Goal: Task Accomplishment & Management: Use online tool/utility

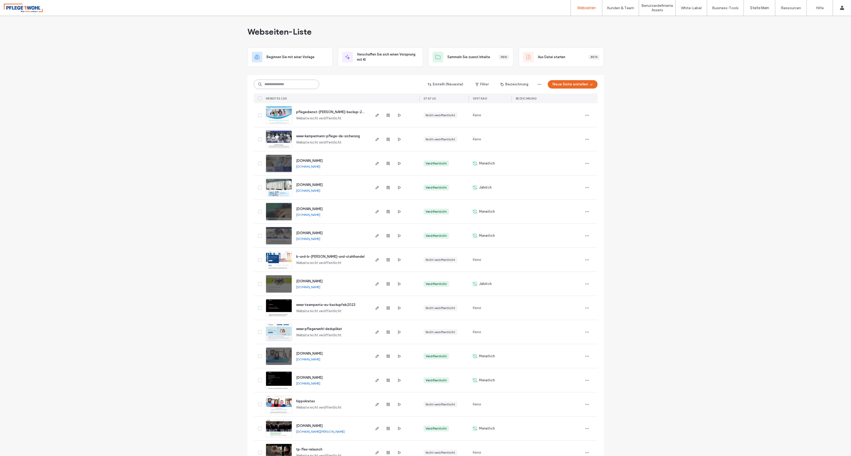
click at [292, 88] on input at bounding box center [287, 84] width 66 height 9
click at [326, 257] on span "b-und-b-[PERSON_NAME]-und-stahlhandel" at bounding box center [330, 257] width 68 height 4
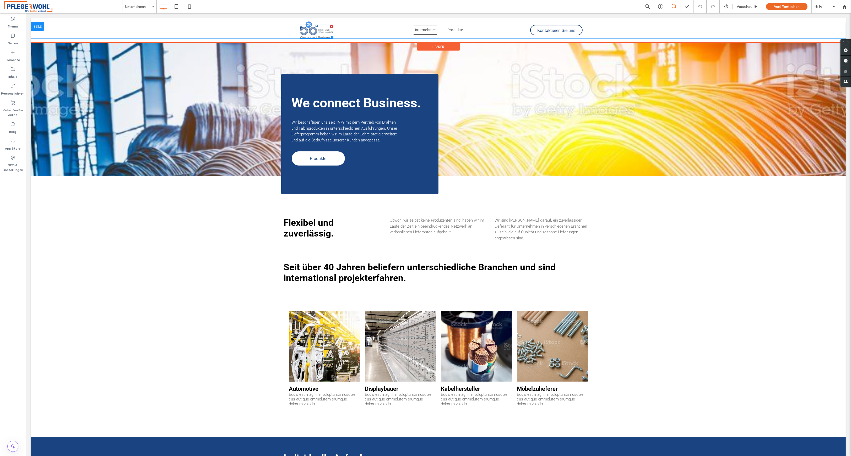
click at [310, 34] on img at bounding box center [317, 32] width 34 height 14
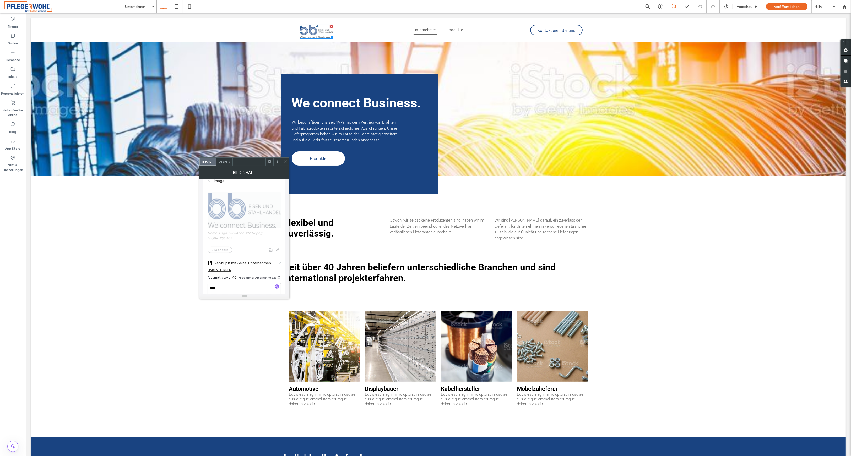
scroll to position [80, 0]
click at [246, 212] on span "Name: Logo-62b74ae2-1920w.png Größe: 258x107 Bild ändern" at bounding box center [244, 221] width 73 height 71
click at [217, 252] on span "Name: Logo-62b74ae2-1920w.png Größe: 258x107 Bild ändern" at bounding box center [244, 221] width 73 height 71
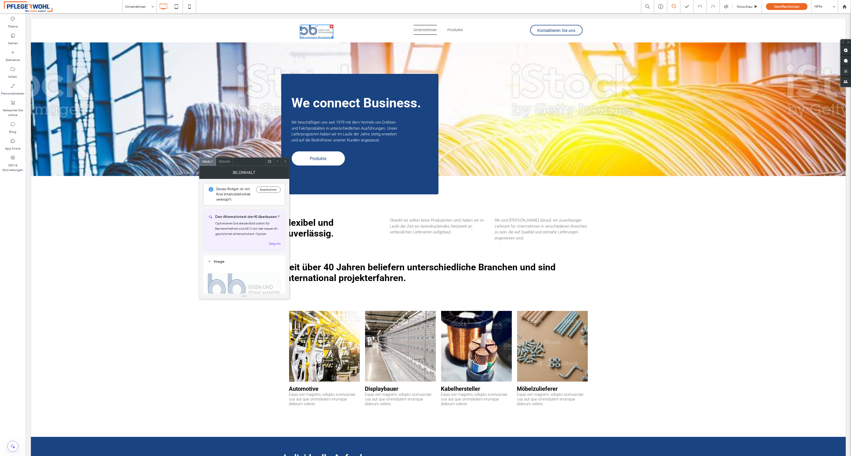
click at [283, 165] on span at bounding box center [285, 162] width 4 height 8
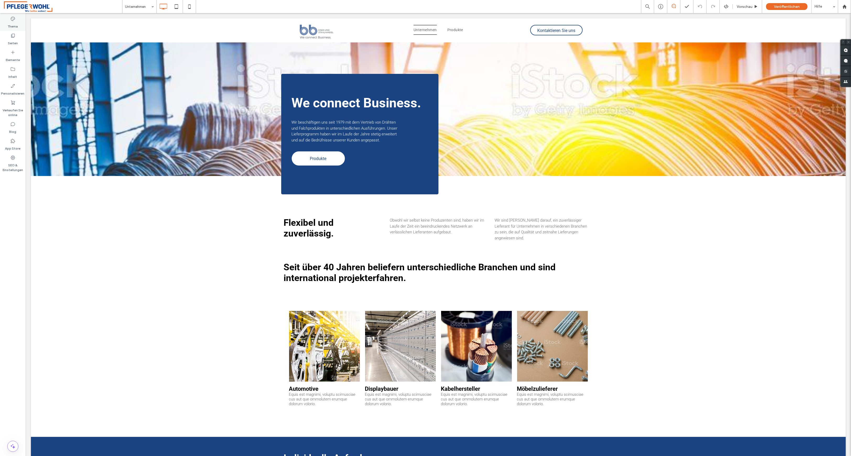
click at [12, 25] on label "Thema" at bounding box center [13, 24] width 10 height 7
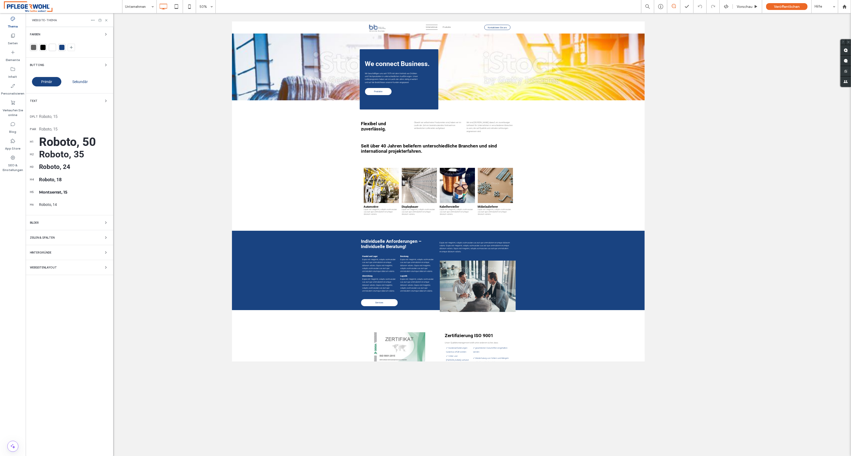
click at [62, 225] on div "Bilder" at bounding box center [69, 223] width 79 height 6
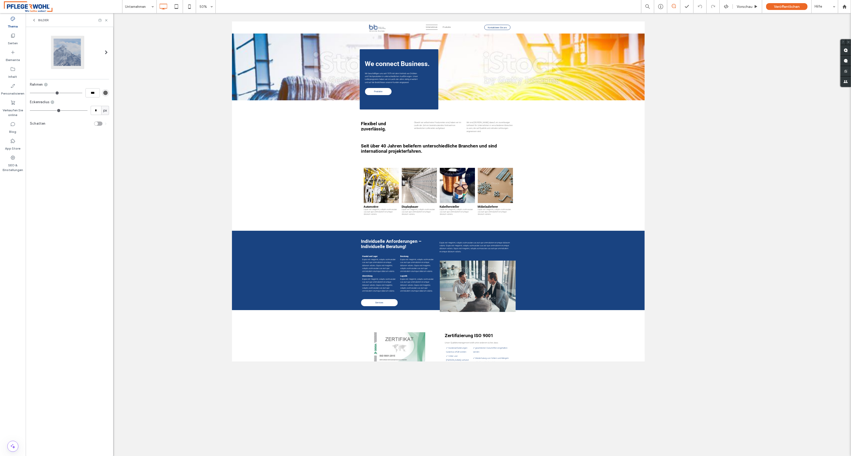
click at [33, 17] on div "Bilder" at bounding box center [70, 20] width 88 height 14
click at [35, 20] on icon at bounding box center [34, 20] width 4 height 4
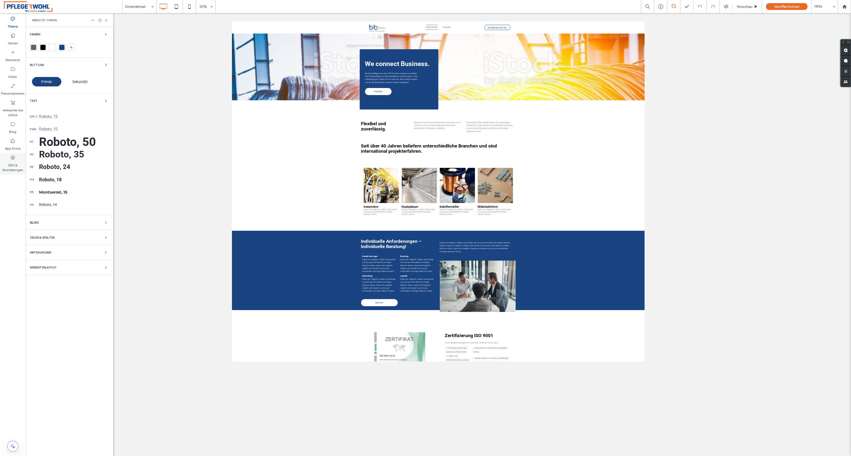
click at [14, 162] on label "SEO & Einstellungen" at bounding box center [13, 166] width 26 height 12
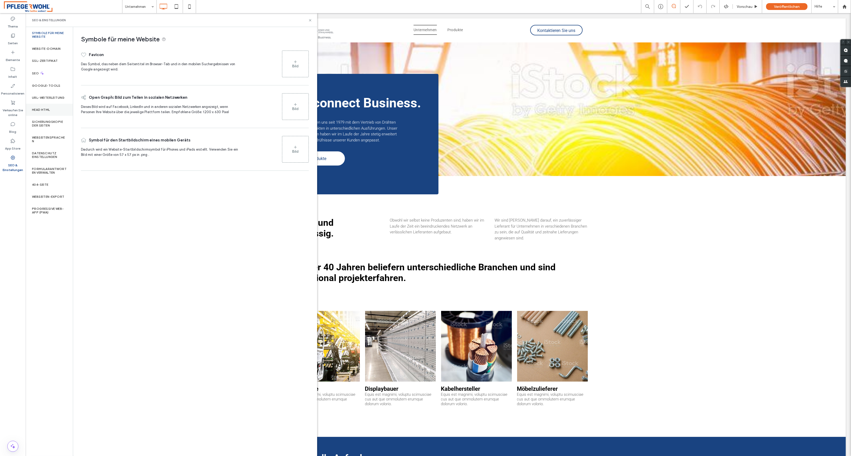
click at [51, 108] on div "Head HTML" at bounding box center [49, 110] width 47 height 12
